Goal: Transaction & Acquisition: Purchase product/service

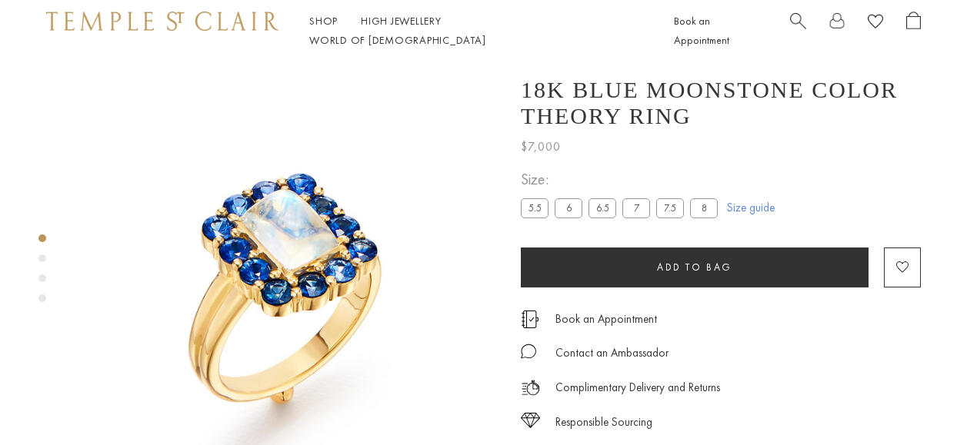
drag, startPoint x: 0, startPoint y: 0, endPoint x: 802, endPoint y: 25, distance: 802.0
click at [802, 25] on span "Search" at bounding box center [798, 20] width 16 height 16
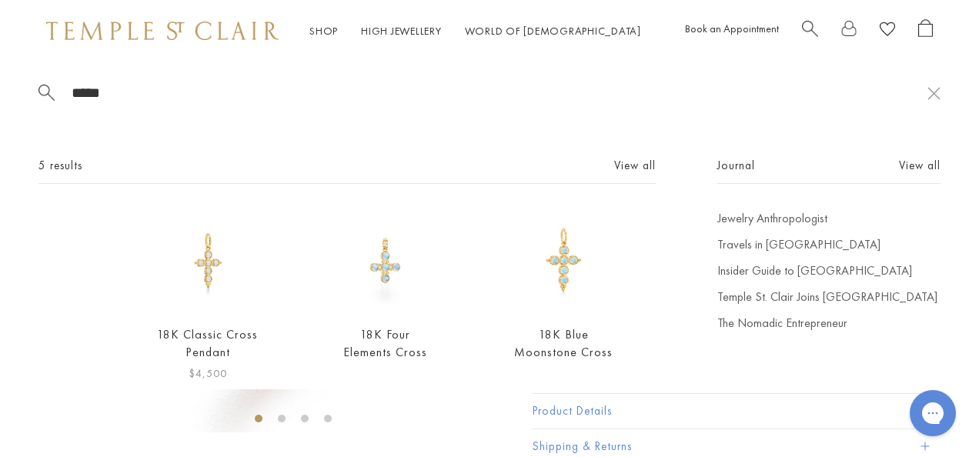
type input "*****"
click at [212, 255] on img at bounding box center [207, 260] width 101 height 101
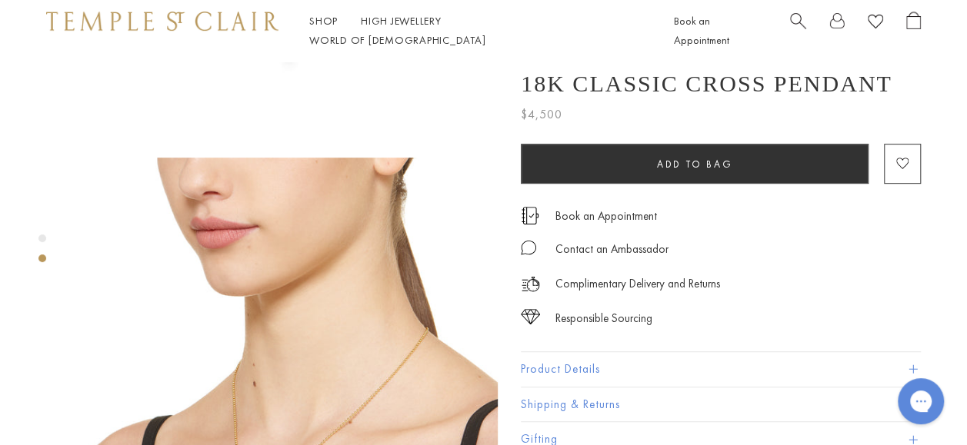
scroll to position [354, 0]
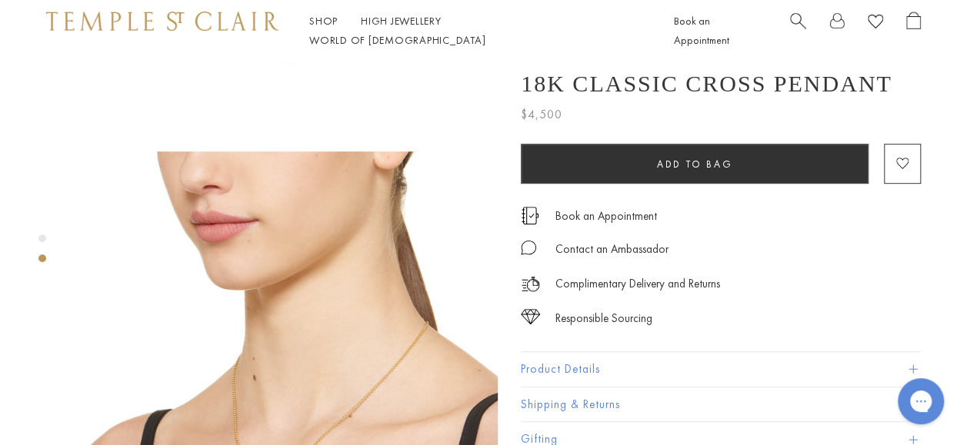
click at [912, 366] on span at bounding box center [913, 369] width 8 height 8
